Goal: Task Accomplishment & Management: Manage account settings

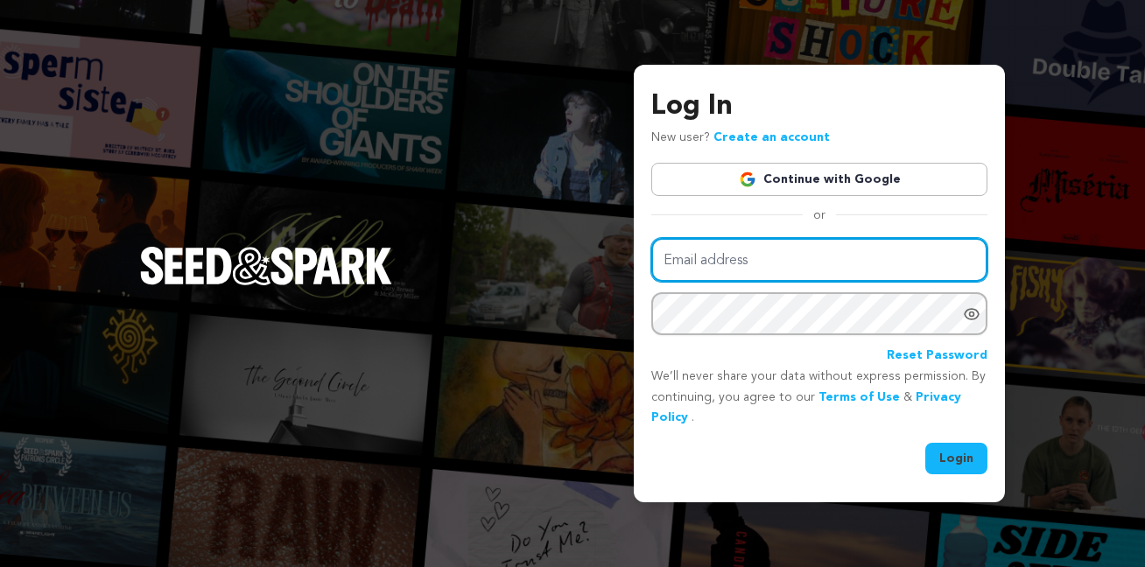
click at [790, 274] on input "Email address" at bounding box center [820, 260] width 336 height 45
type input "nathan.l.marquez@gmail.com"
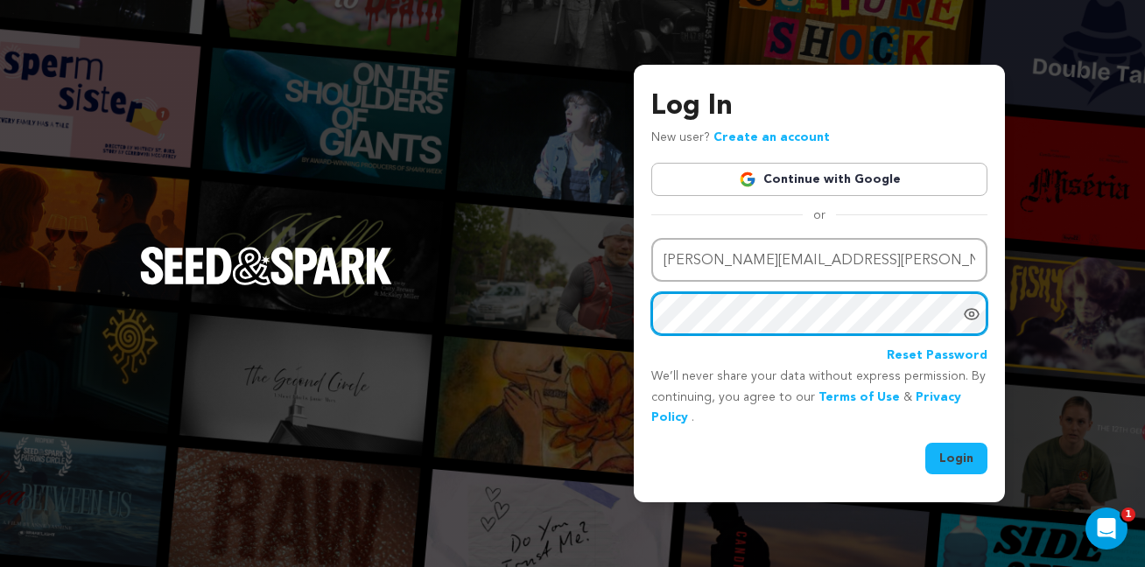
click at [926, 443] on button "Login" at bounding box center [957, 459] width 62 height 32
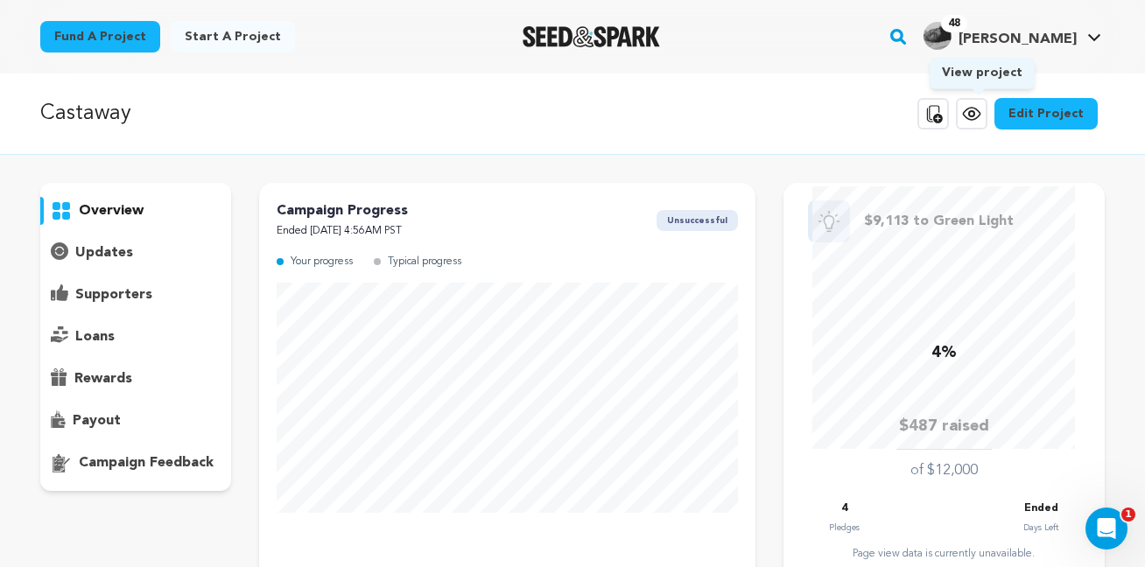
click at [983, 111] on icon at bounding box center [972, 113] width 21 height 21
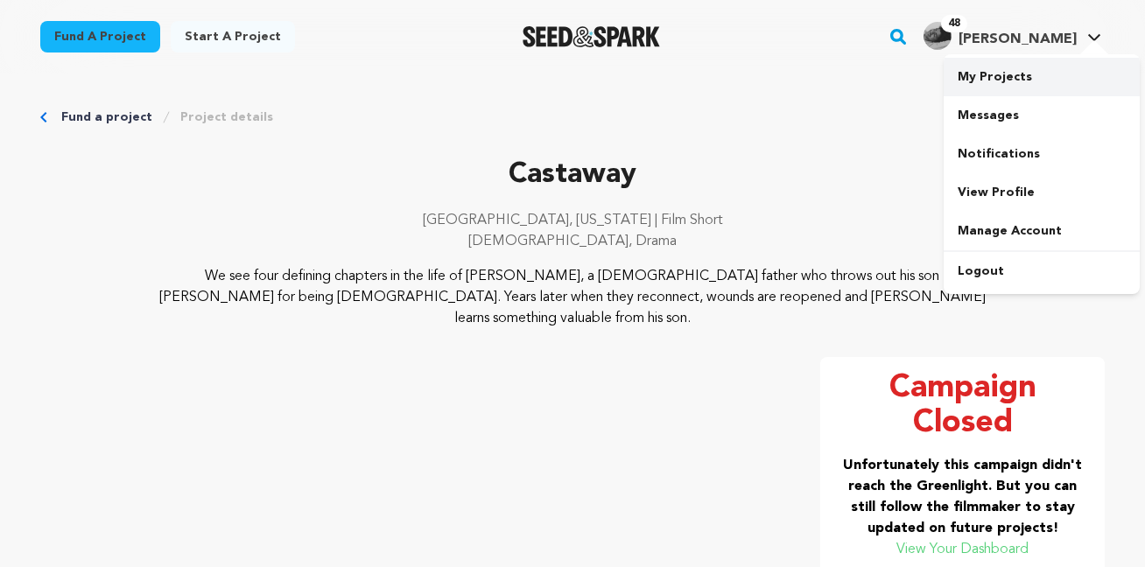
click at [1032, 60] on link "My Projects" at bounding box center [1042, 77] width 196 height 39
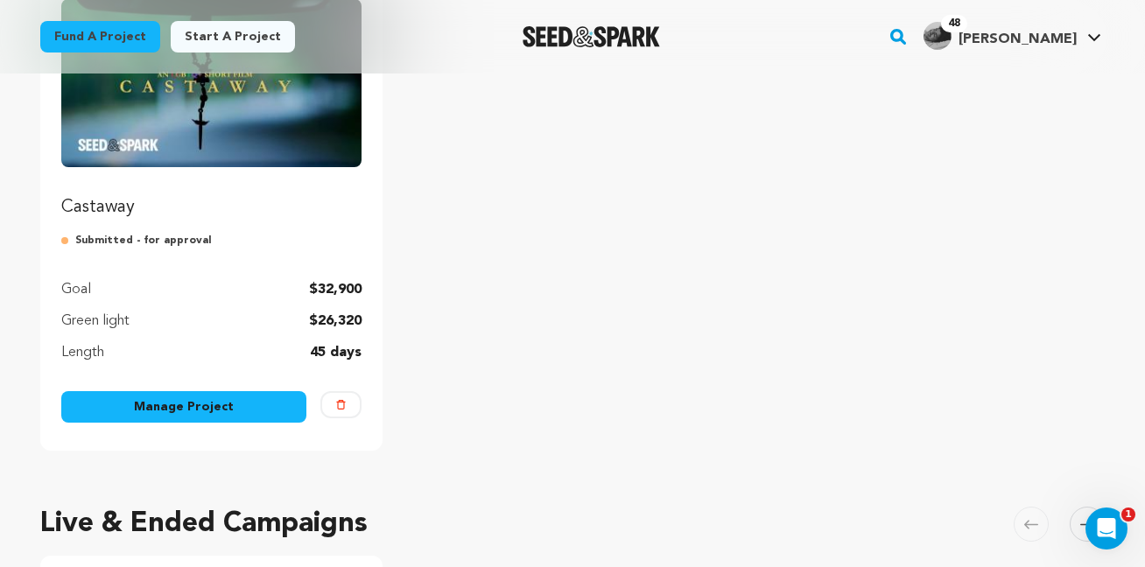
scroll to position [330, 0]
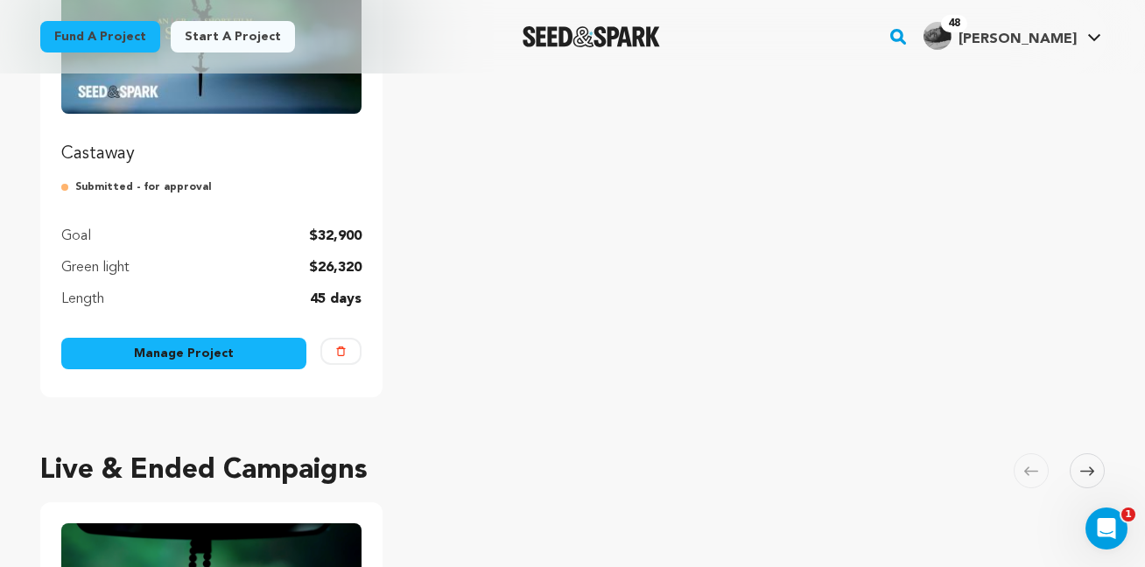
click at [149, 367] on link "Manage Project" at bounding box center [183, 354] width 245 height 32
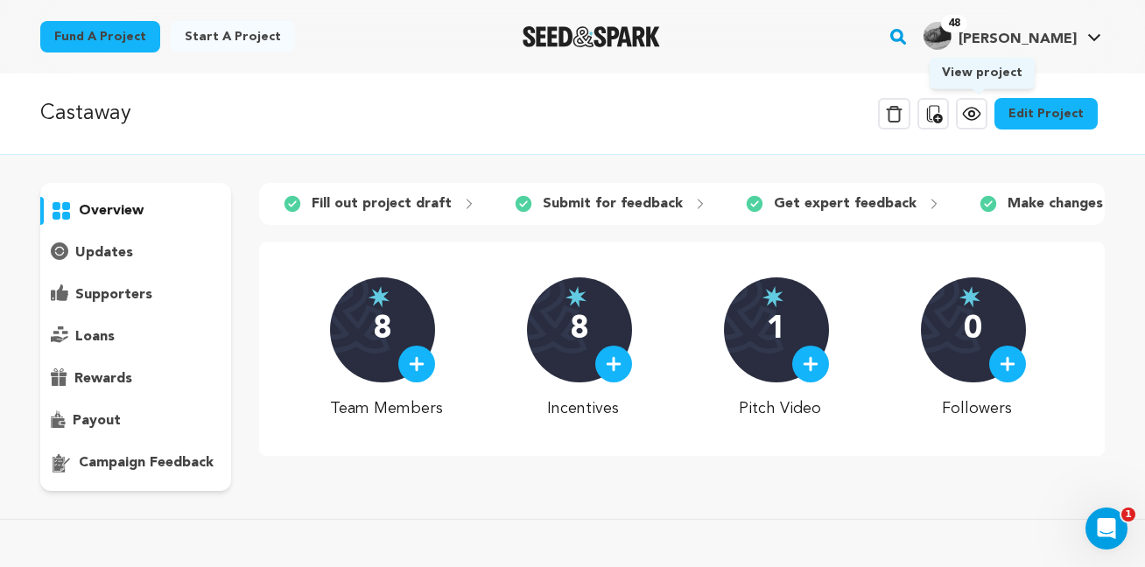
click at [983, 120] on icon at bounding box center [972, 113] width 21 height 21
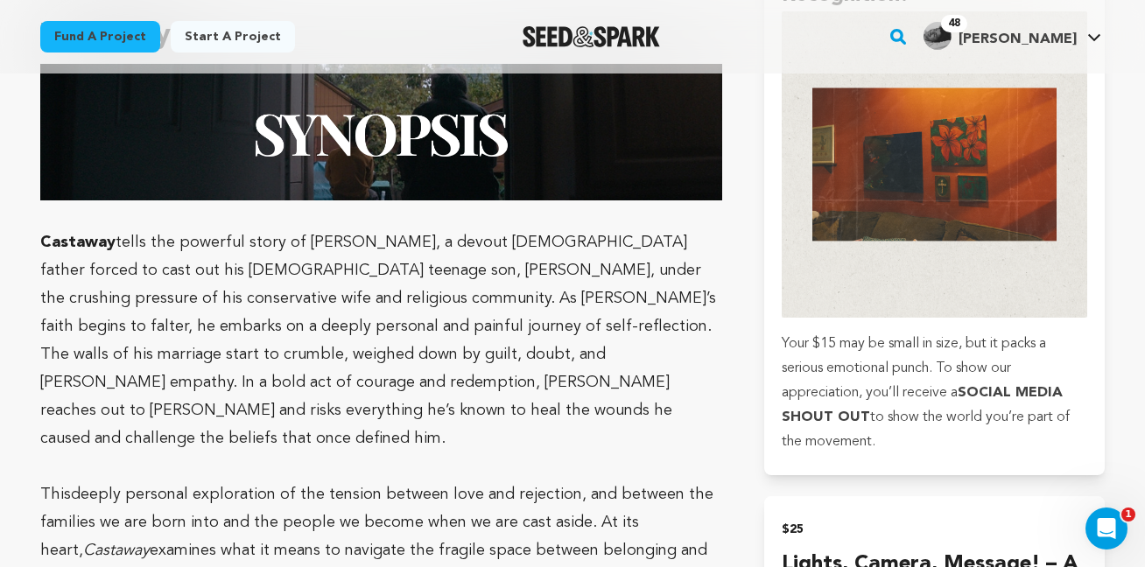
scroll to position [1680, 0]
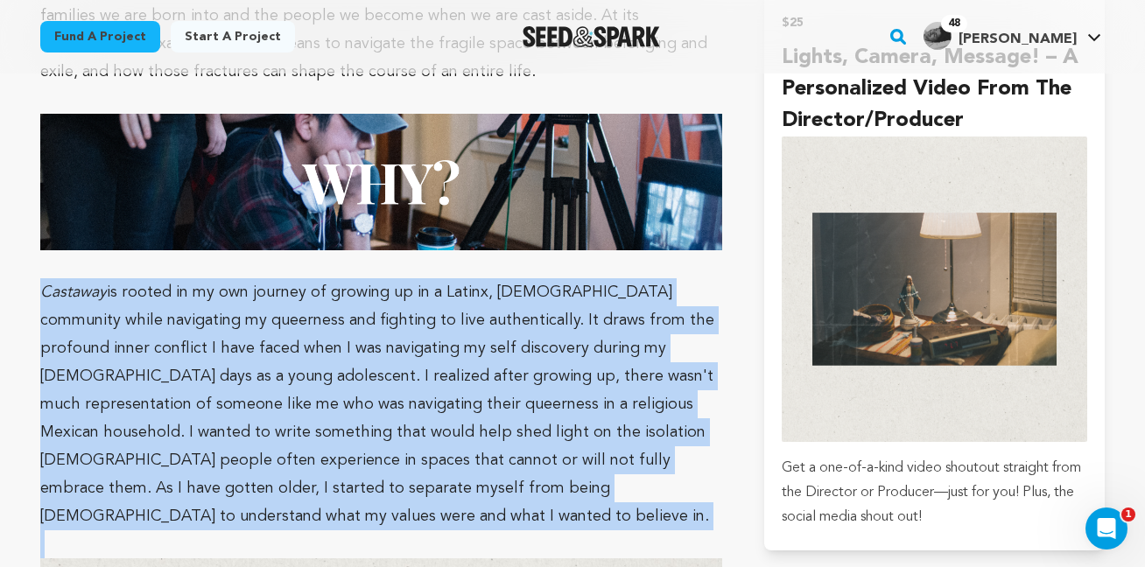
drag, startPoint x: 41, startPoint y: 262, endPoint x: 671, endPoint y: 490, distance: 669.8
copy p "C﻿﻿ astaway is rooted in my own journey of growing up in a Latinx, [DEMOGRAPHIC…"
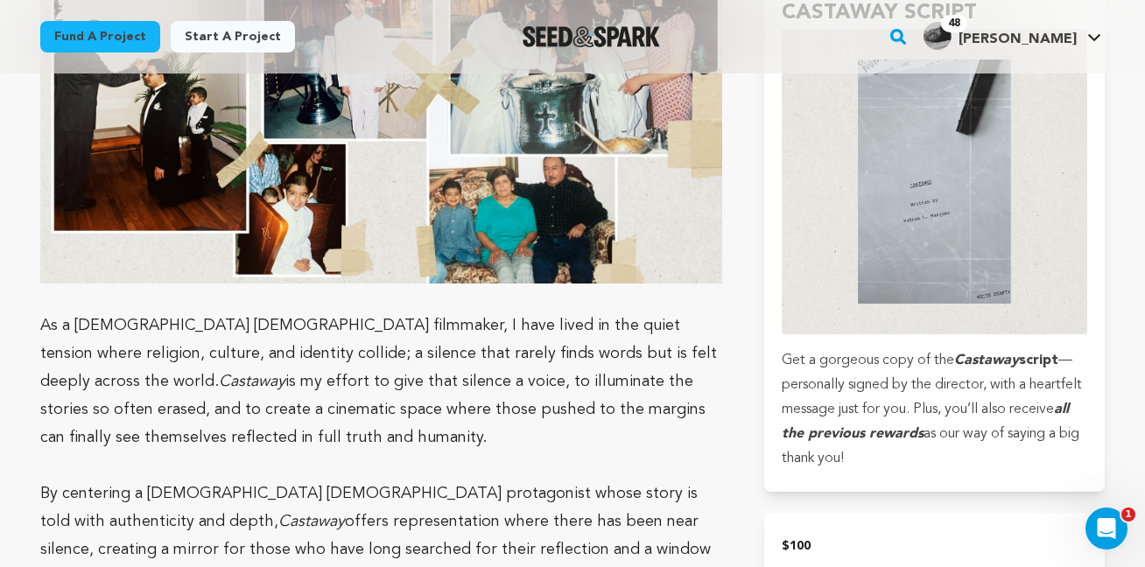
scroll to position [2398, 0]
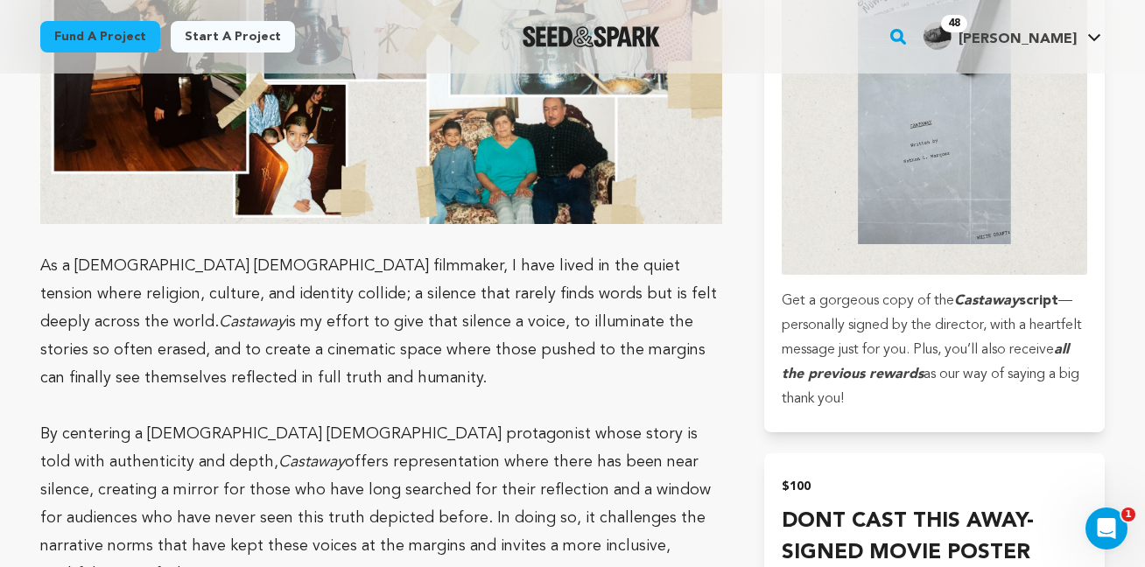
drag, startPoint x: 42, startPoint y: 210, endPoint x: 691, endPoint y: 496, distance: 708.9
copy div "As a [DEMOGRAPHIC_DATA] [DEMOGRAPHIC_DATA] filmmaker, I have lived in the quiet…"
